Goal: Task Accomplishment & Management: Complete application form

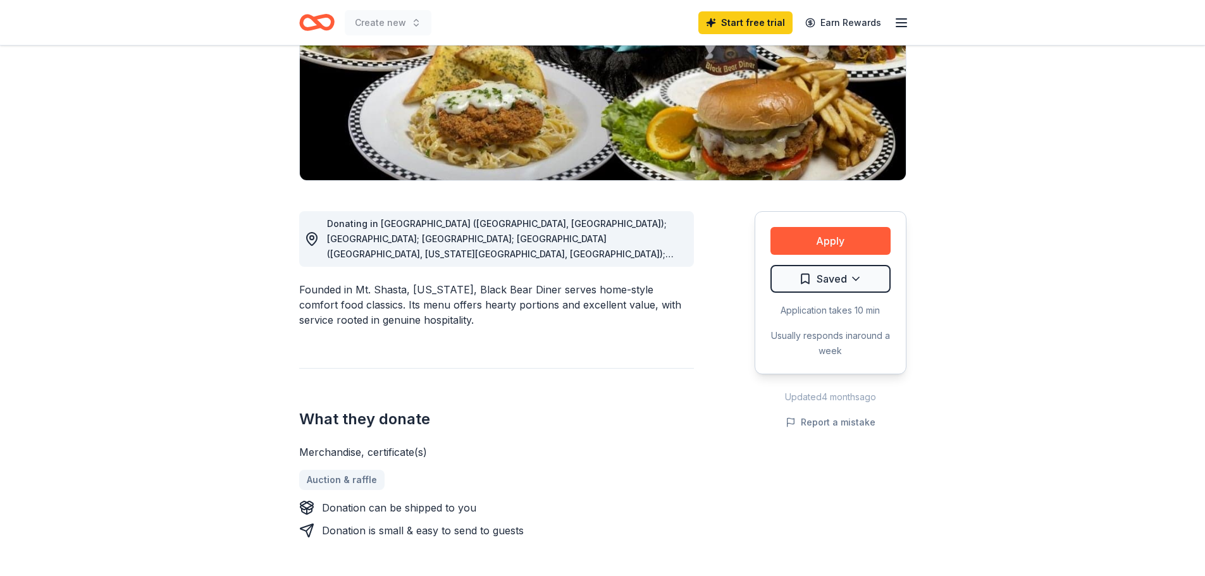
scroll to position [253, 0]
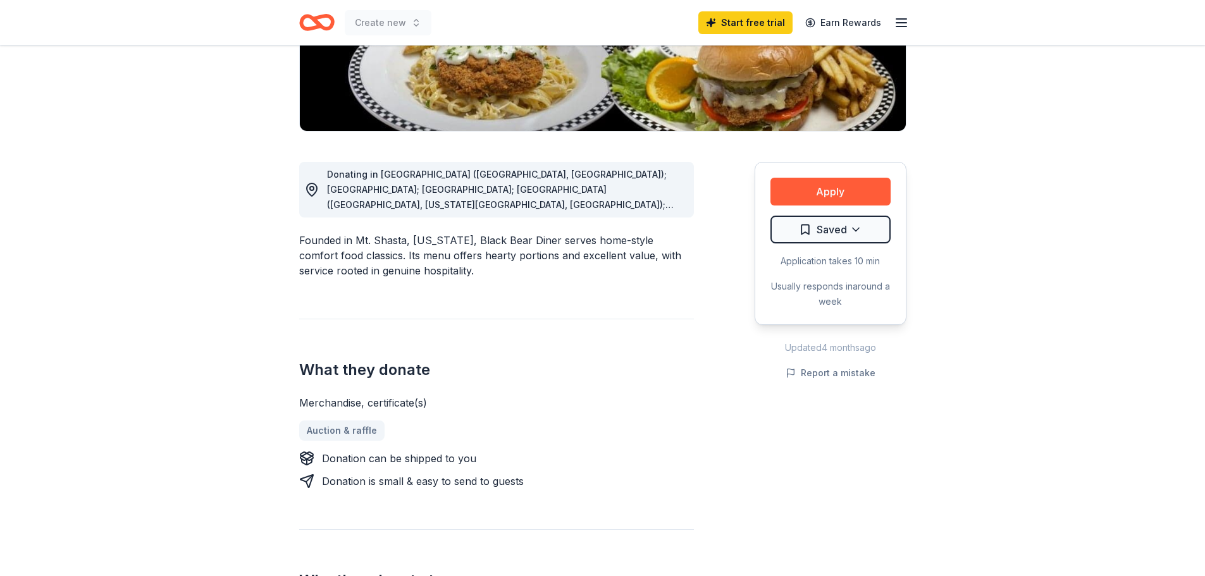
click at [676, 207] on span "Donating in [GEOGRAPHIC_DATA] ([GEOGRAPHIC_DATA], [GEOGRAPHIC_DATA]); [GEOGRAPH…" at bounding box center [504, 280] width 355 height 223
click at [646, 207] on span "Donating in [GEOGRAPHIC_DATA] ([GEOGRAPHIC_DATA], [GEOGRAPHIC_DATA]); [GEOGRAPH…" at bounding box center [504, 280] width 355 height 223
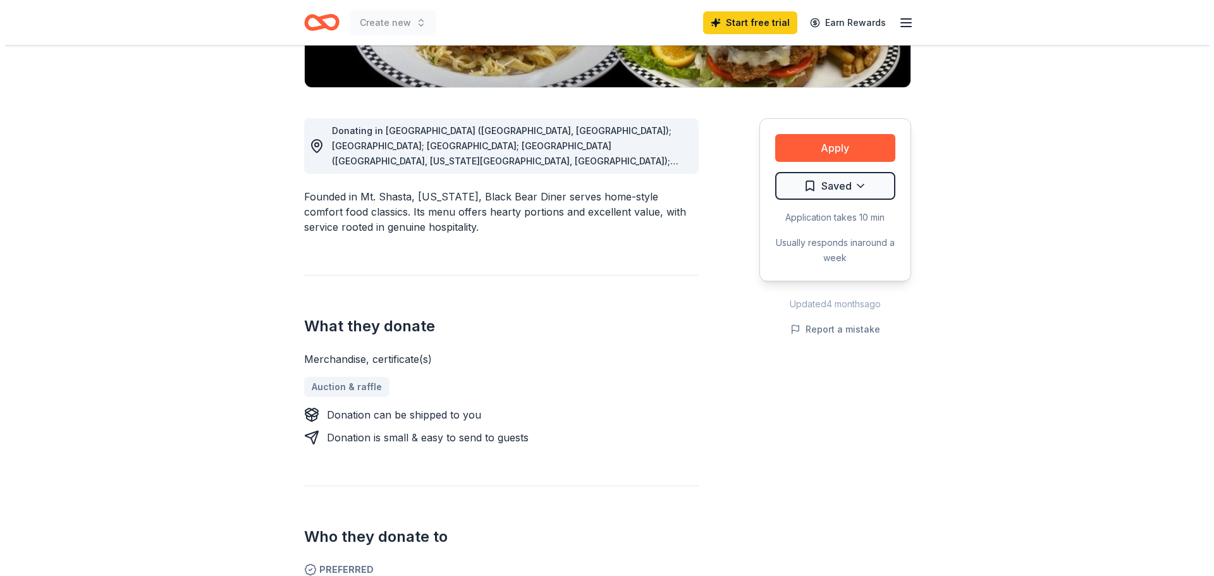
scroll to position [316, 0]
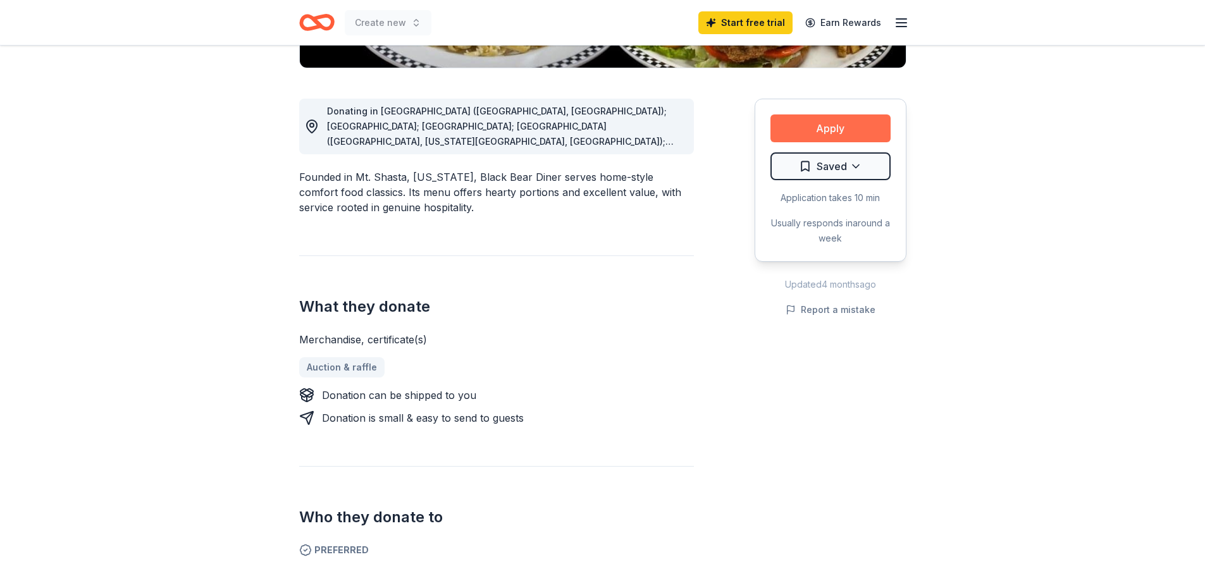
click at [828, 122] on button "Apply" at bounding box center [830, 128] width 120 height 28
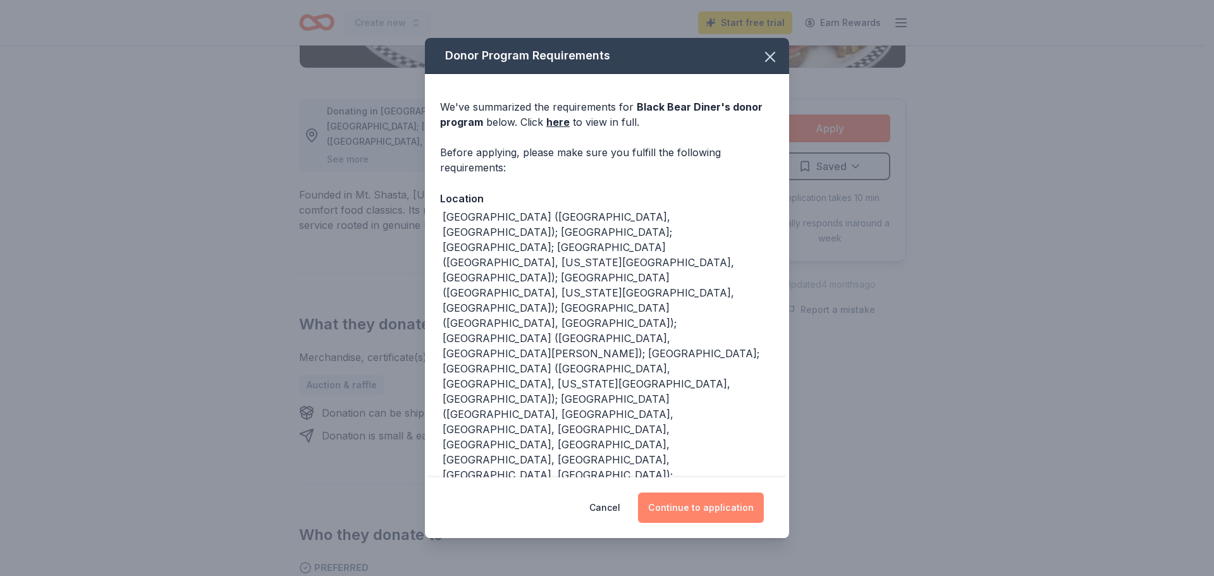
click at [729, 493] on button "Continue to application" at bounding box center [701, 508] width 126 height 30
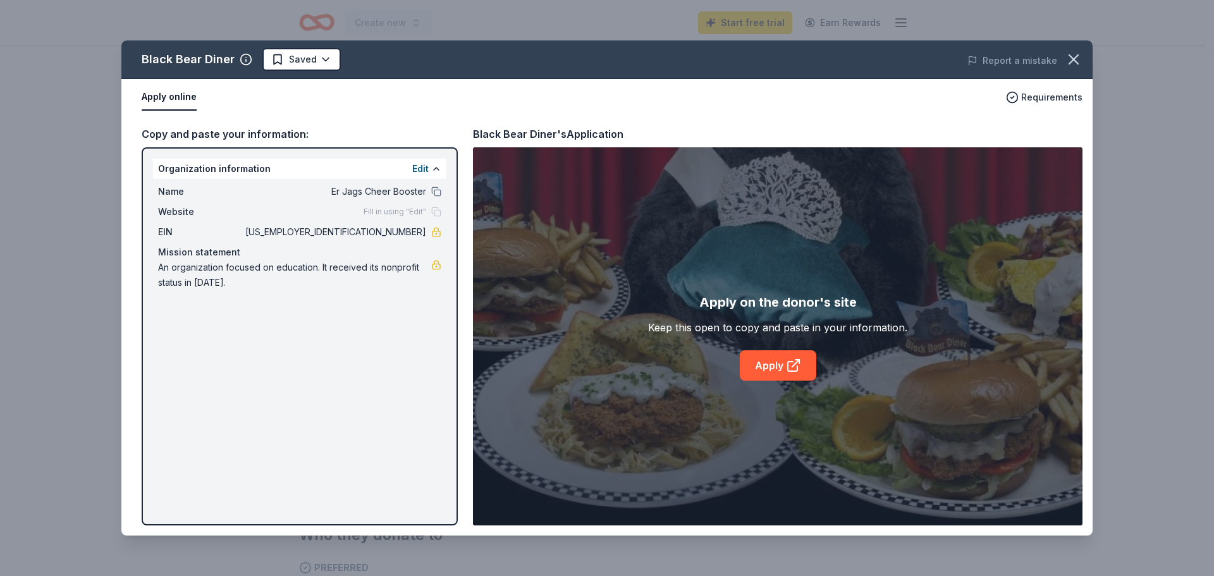
click at [379, 209] on div "Black Bear Diner Saved Report a mistake Apply online Requirements Copy and past…" at bounding box center [606, 287] width 971 height 495
click at [208, 282] on div "Black Bear Diner Saved Report a mistake Apply online Requirements Copy and past…" at bounding box center [606, 287] width 971 height 495
click at [231, 275] on div "Black Bear Diner Saved Report a mistake Apply online Requirements Copy and past…" at bounding box center [606, 287] width 971 height 495
click at [777, 370] on div "Black Bear Diner Saved Report a mistake Apply online Requirements Copy and past…" at bounding box center [606, 287] width 971 height 495
click at [1020, 94] on div "Black Bear Diner Saved Report a mistake Apply online Requirements Copy and past…" at bounding box center [606, 287] width 971 height 495
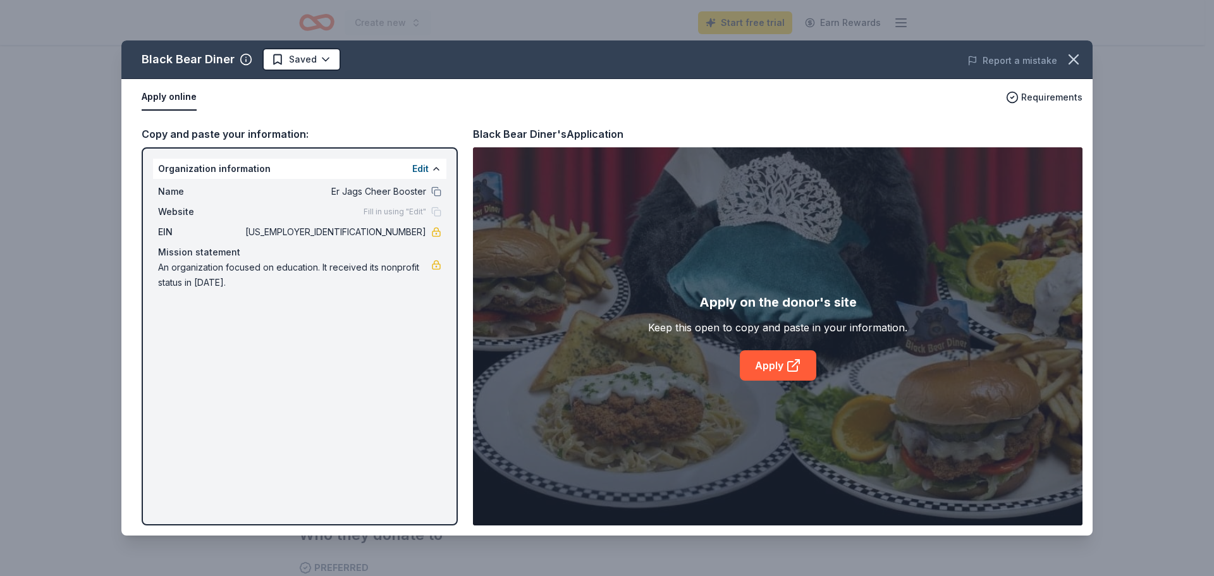
click at [207, 105] on div "Black Bear Diner Saved Report a mistake Apply online Requirements Copy and past…" at bounding box center [606, 287] width 971 height 495
click at [784, 376] on div "Black Bear Diner Saved Report a mistake Apply online Requirements Copy and past…" at bounding box center [606, 287] width 971 height 495
click at [793, 364] on div "Black Bear Diner Saved Report a mistake Apply online Requirements Copy and past…" at bounding box center [606, 287] width 971 height 495
click at [784, 375] on div "Black Bear Diner Saved Report a mistake Apply online Requirements Copy and past…" at bounding box center [606, 287] width 971 height 495
click at [1076, 50] on button "button" at bounding box center [1074, 60] width 28 height 28
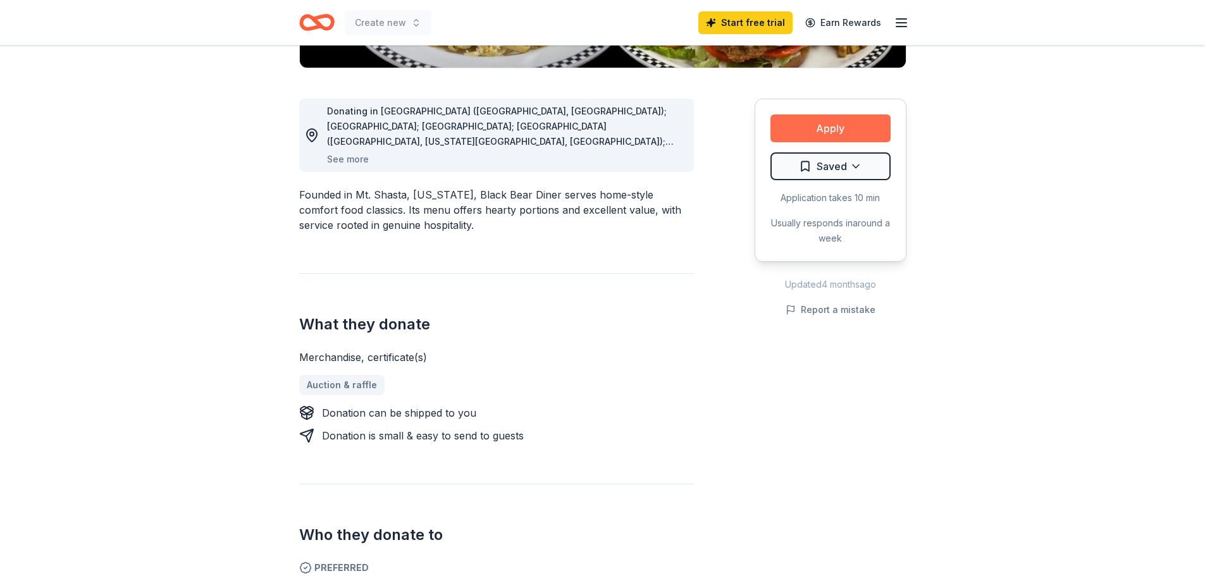
click at [838, 124] on button "Apply" at bounding box center [830, 128] width 120 height 28
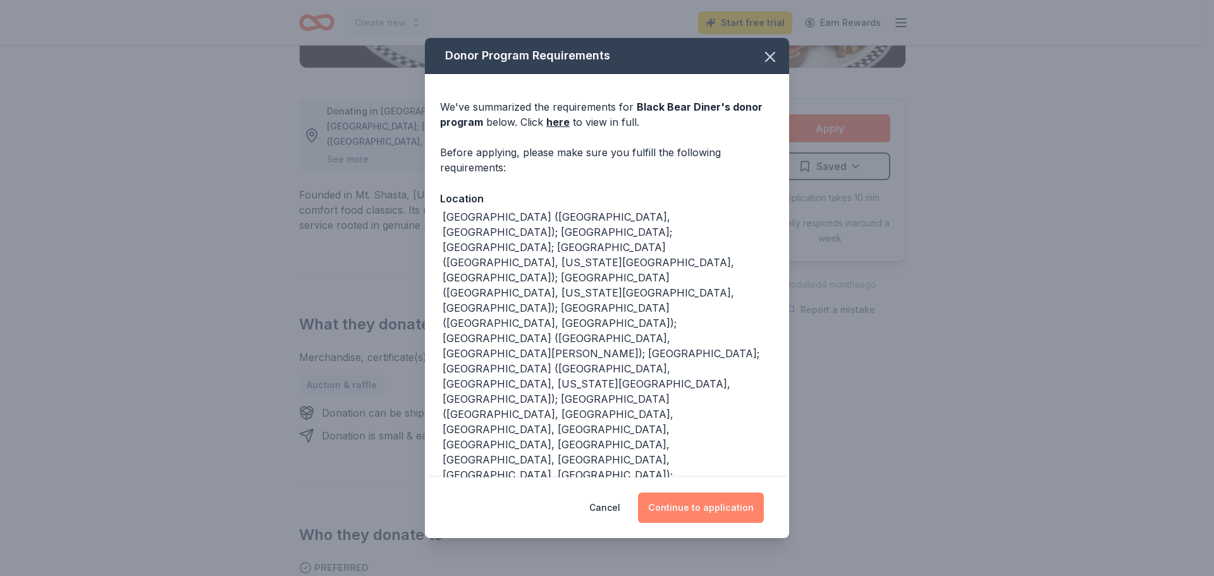
click at [716, 493] on button "Continue to application" at bounding box center [701, 508] width 126 height 30
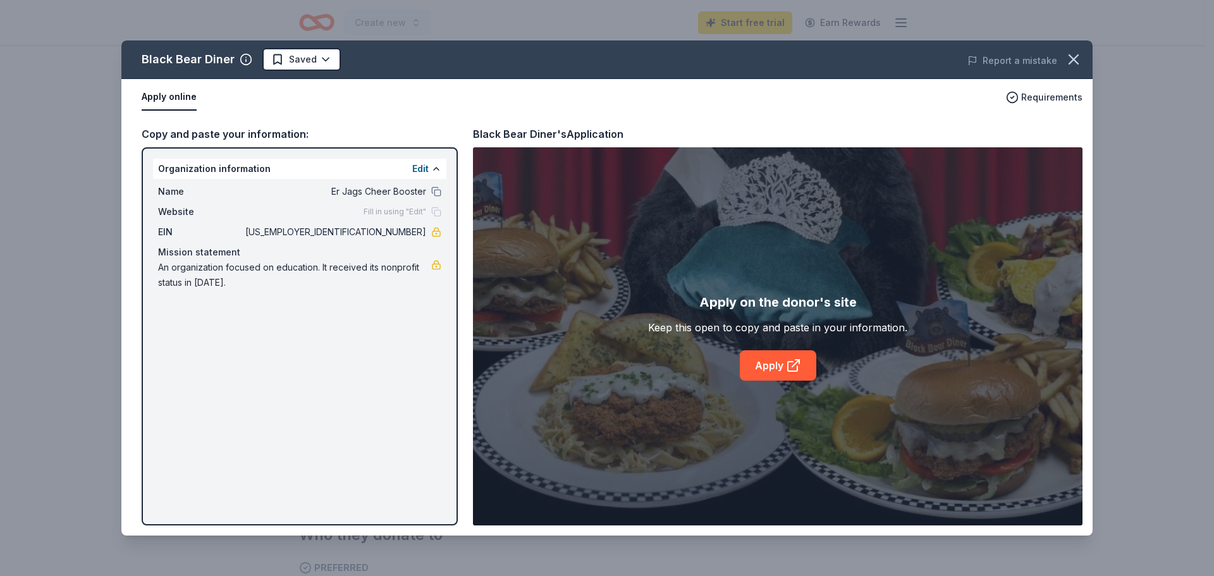
click at [795, 367] on div "Black Bear Diner Saved Report a mistake Apply online Requirements Copy and past…" at bounding box center [606, 287] width 971 height 495
click at [782, 362] on div "Black Bear Diner Saved Report a mistake Apply online Requirements Copy and past…" at bounding box center [606, 287] width 971 height 495
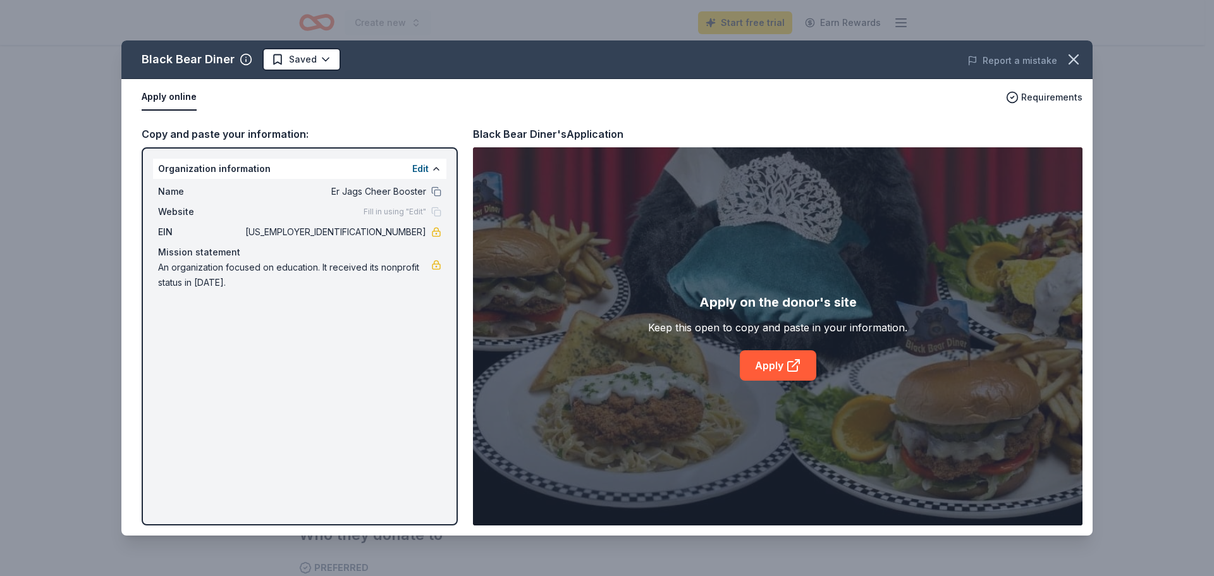
click at [782, 362] on div "Black Bear Diner Saved Report a mistake Apply online Requirements Copy and past…" at bounding box center [606, 287] width 971 height 495
